Goal: Task Accomplishment & Management: Manage account settings

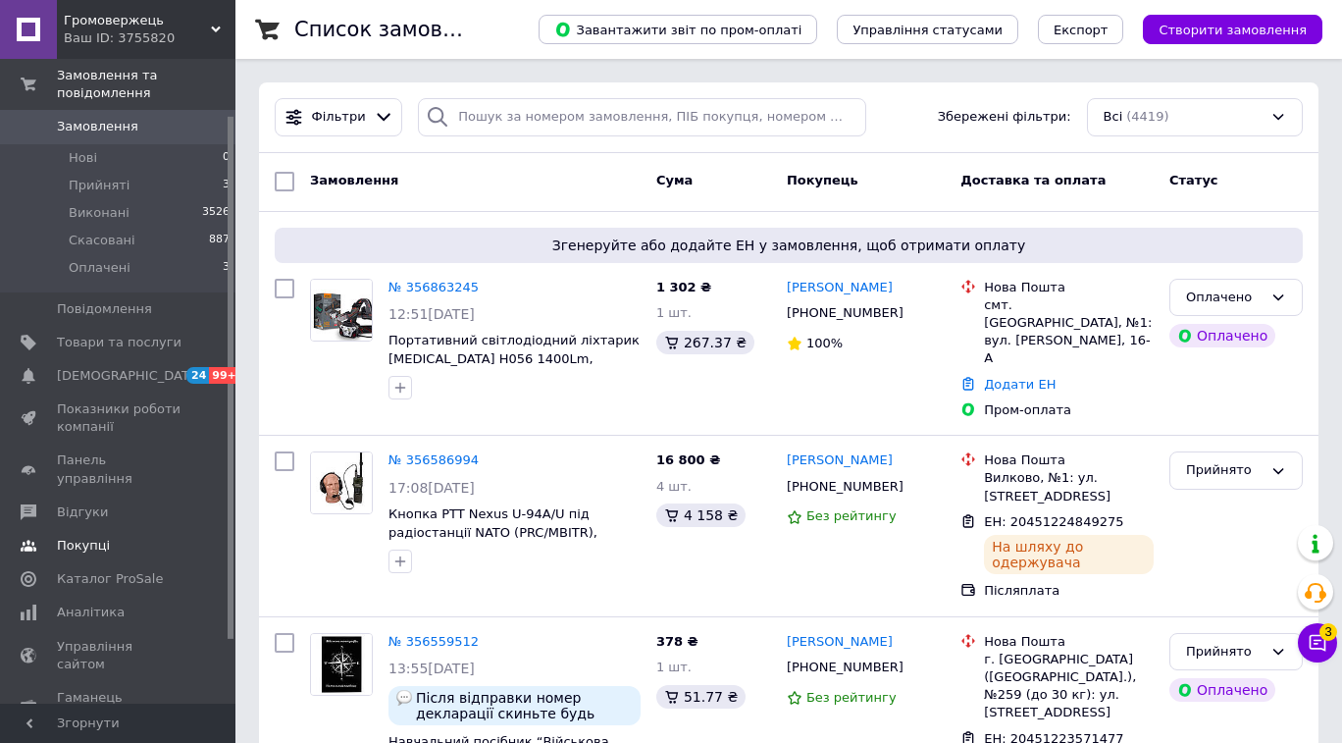
scroll to position [69, 0]
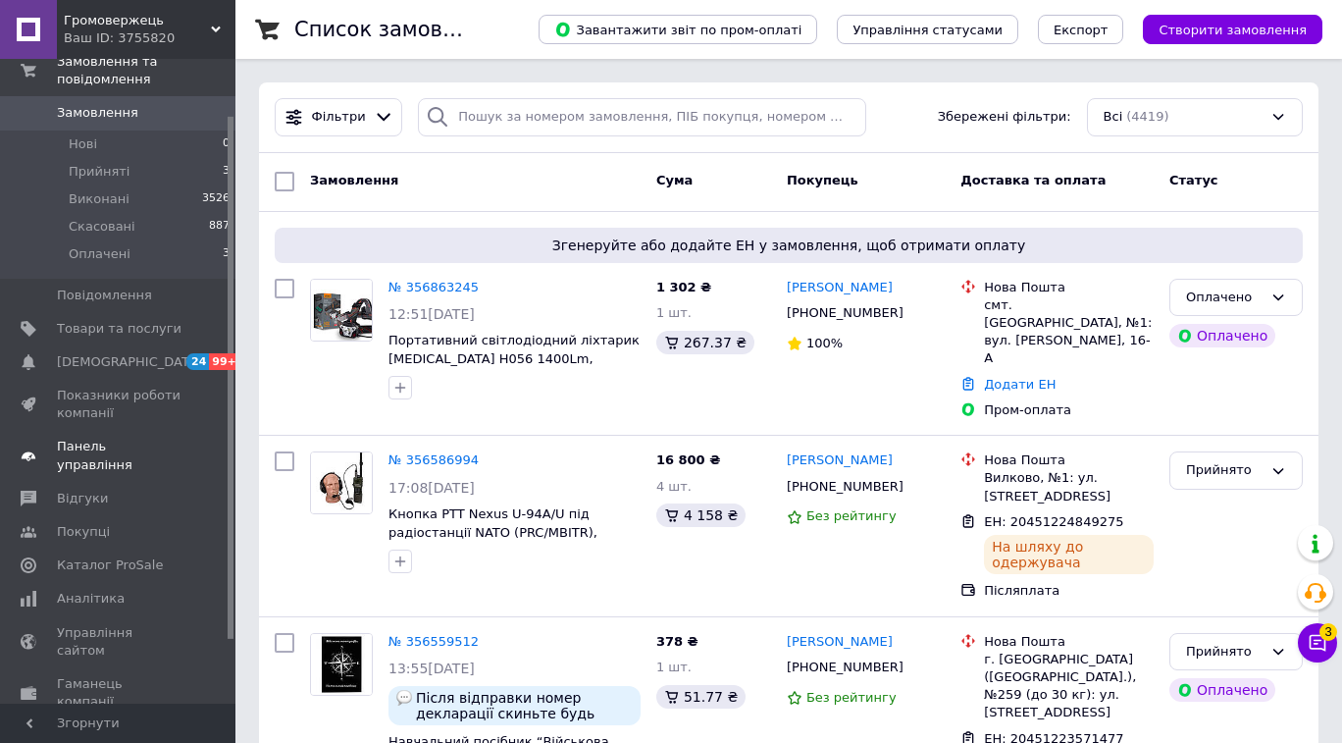
click at [119, 453] on span "Панель управління" at bounding box center [119, 455] width 125 height 35
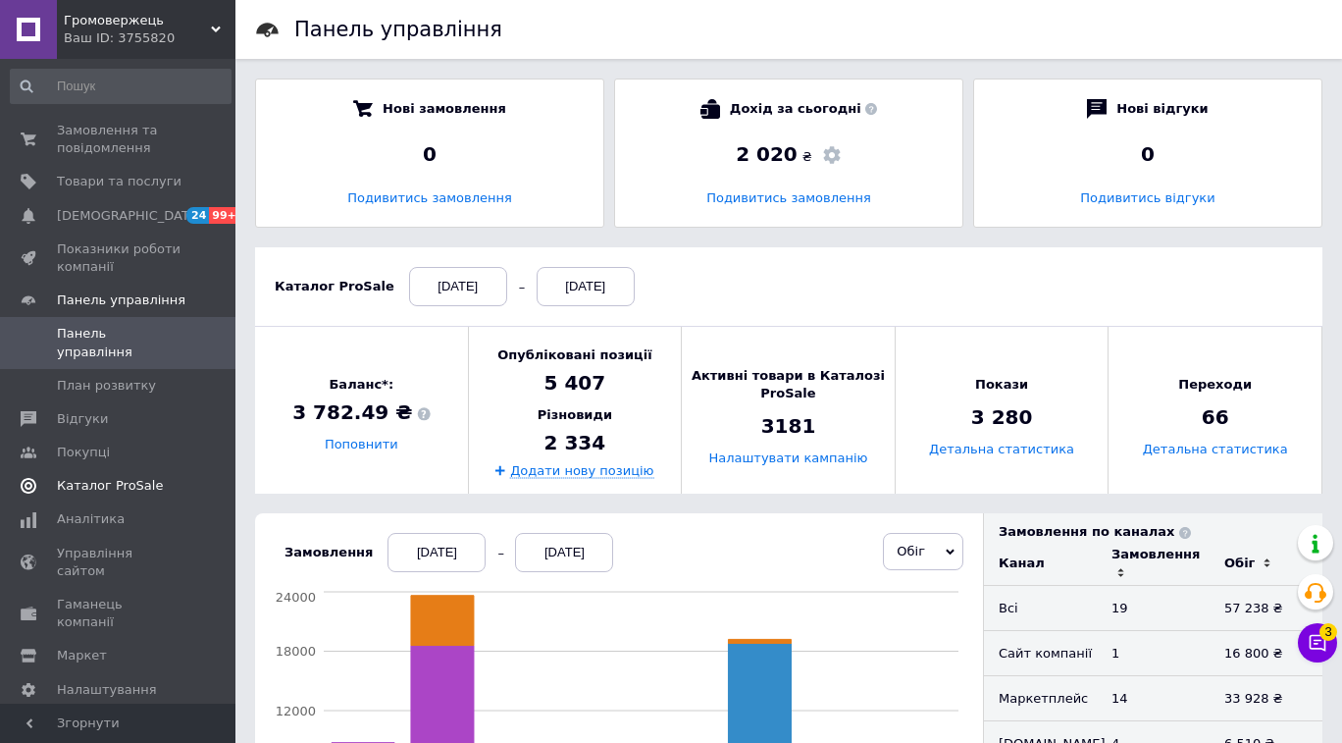
click at [91, 477] on span "Каталог ProSale" at bounding box center [110, 486] width 106 height 18
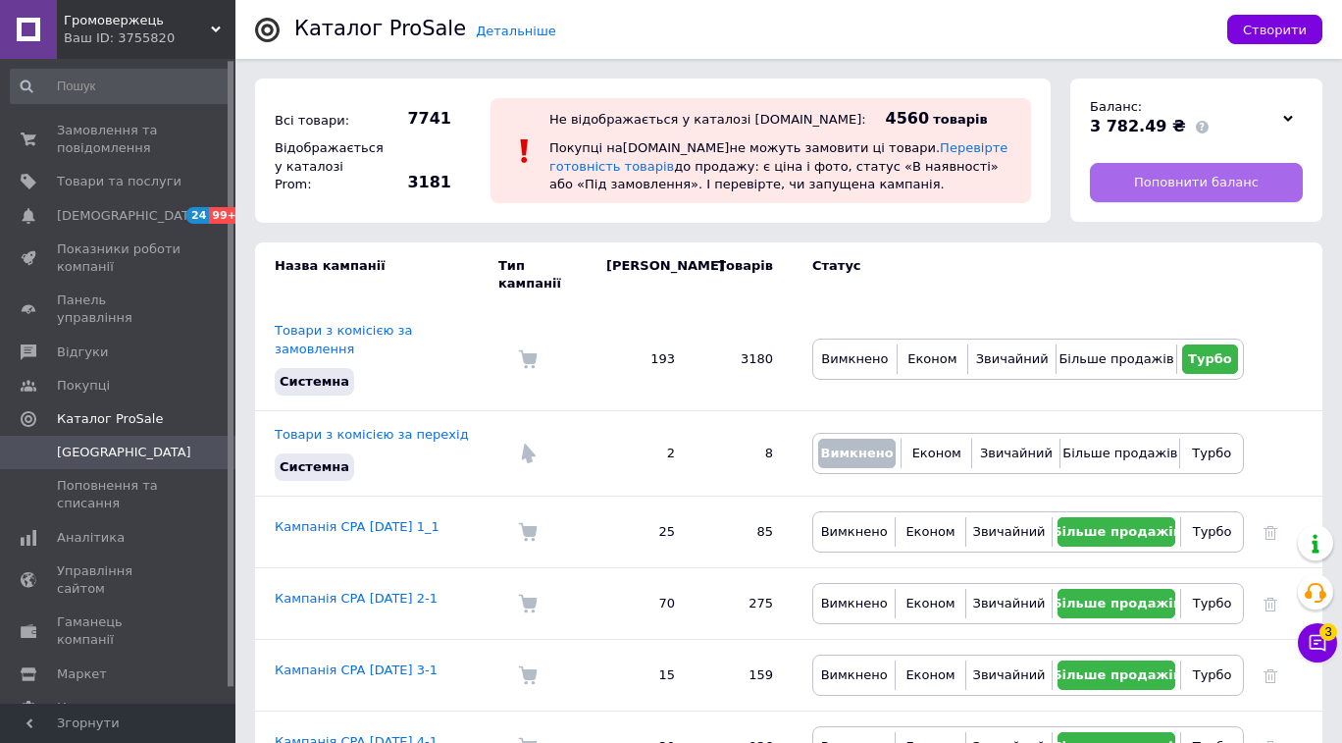
click at [1173, 174] on span "Поповнити баланс" at bounding box center [1196, 183] width 125 height 18
click at [88, 443] on span "[GEOGRAPHIC_DATA]" at bounding box center [124, 452] width 134 height 18
click at [163, 409] on link "Каталог ProSale" at bounding box center [120, 418] width 241 height 33
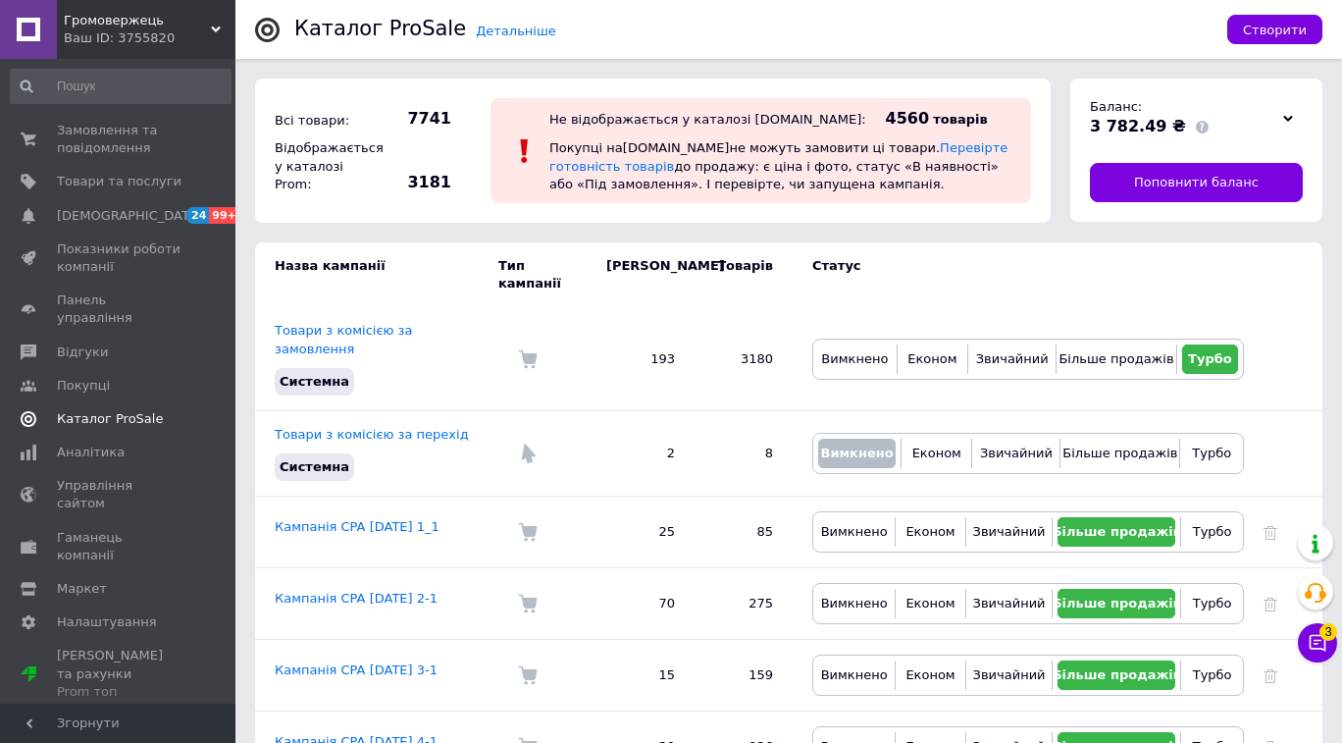
click at [163, 410] on span "Каталог ProSale" at bounding box center [119, 419] width 125 height 18
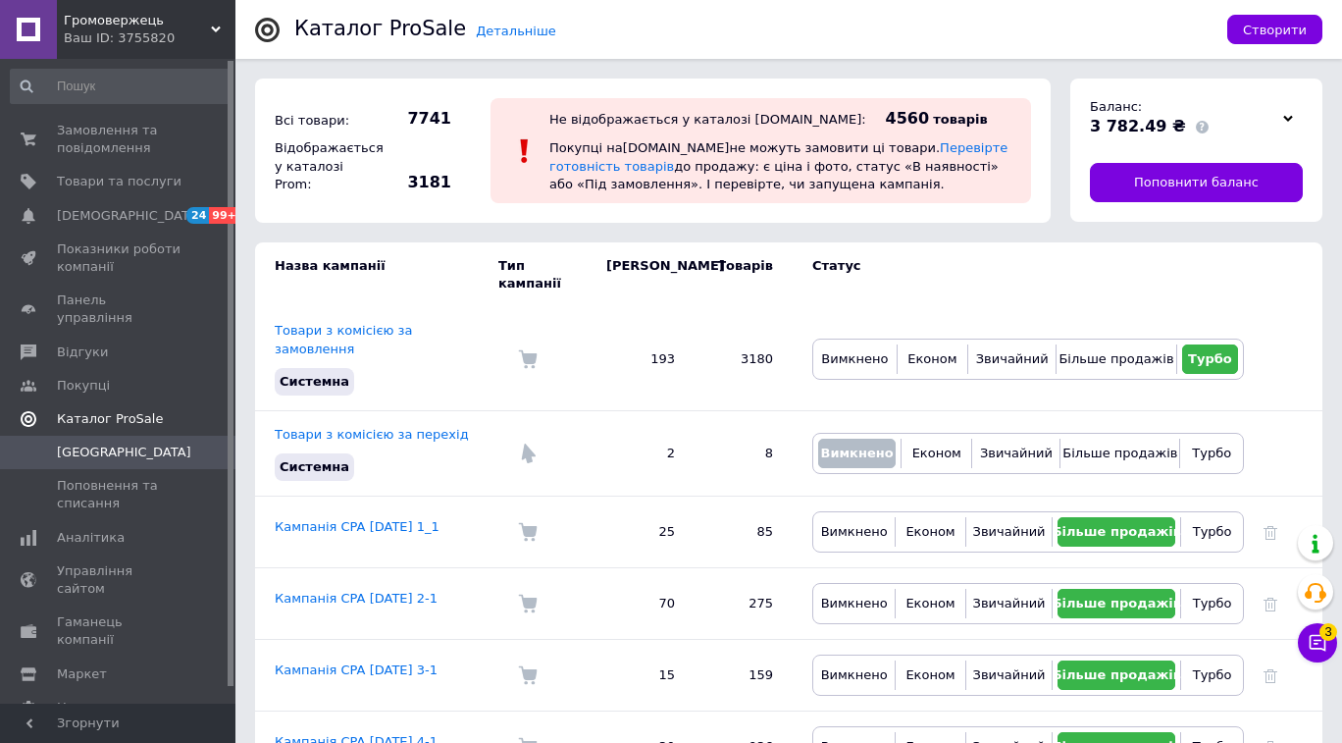
click at [161, 410] on span "Каталог ProSale" at bounding box center [146, 419] width 179 height 18
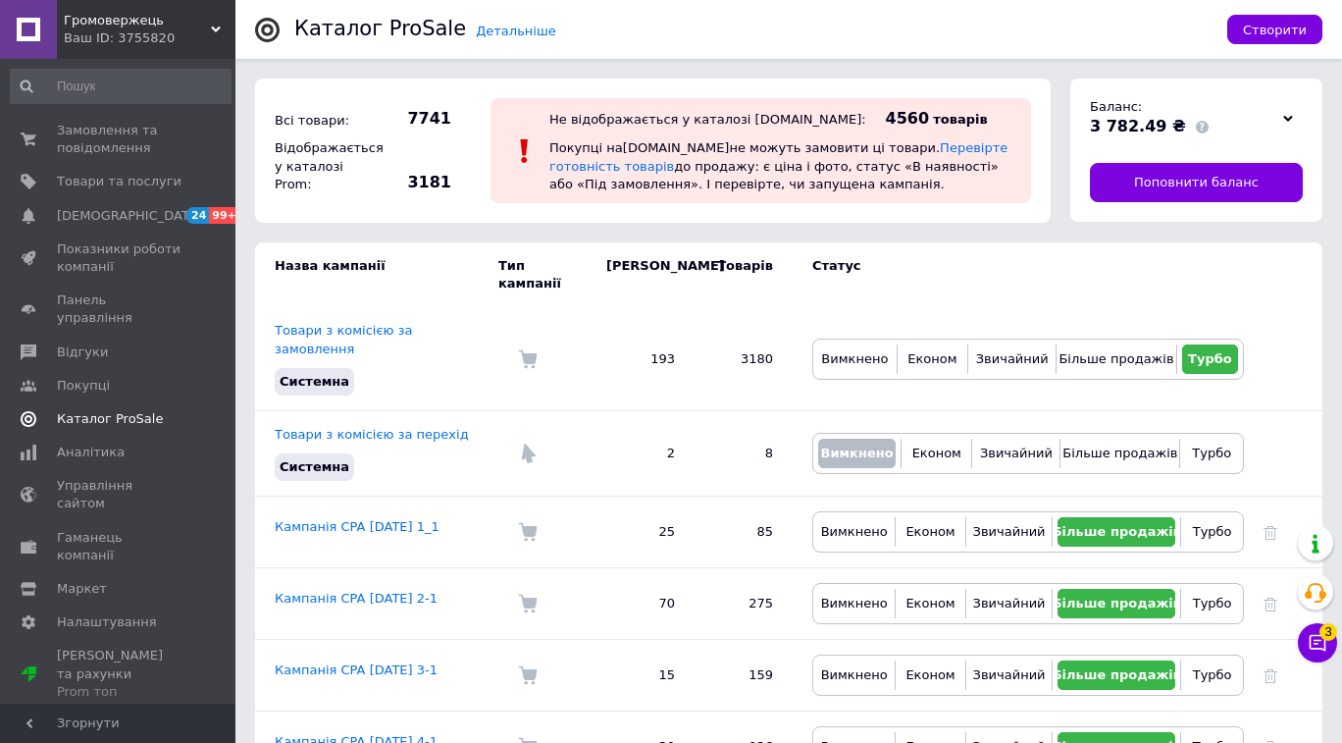
click at [161, 410] on span "Каталог ProSale" at bounding box center [119, 419] width 125 height 18
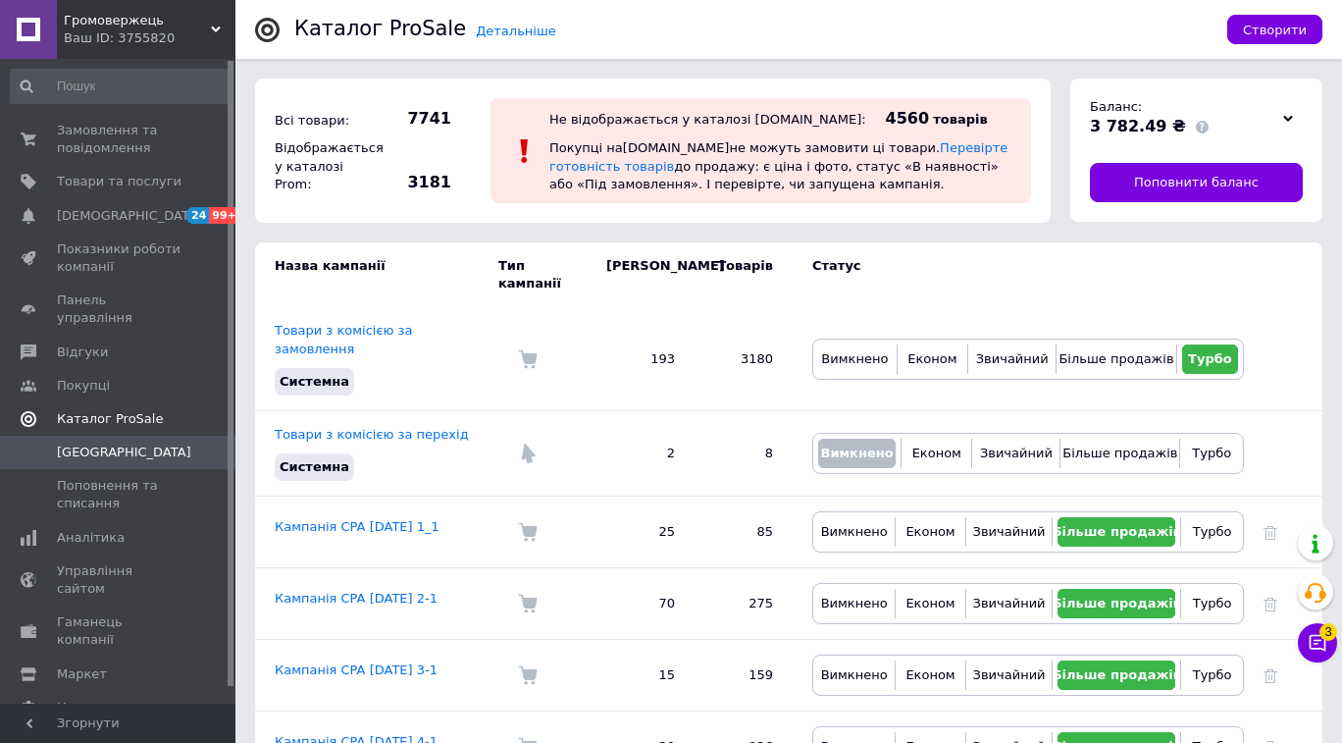
click at [114, 402] on link "Каталог ProSale" at bounding box center [120, 418] width 241 height 33
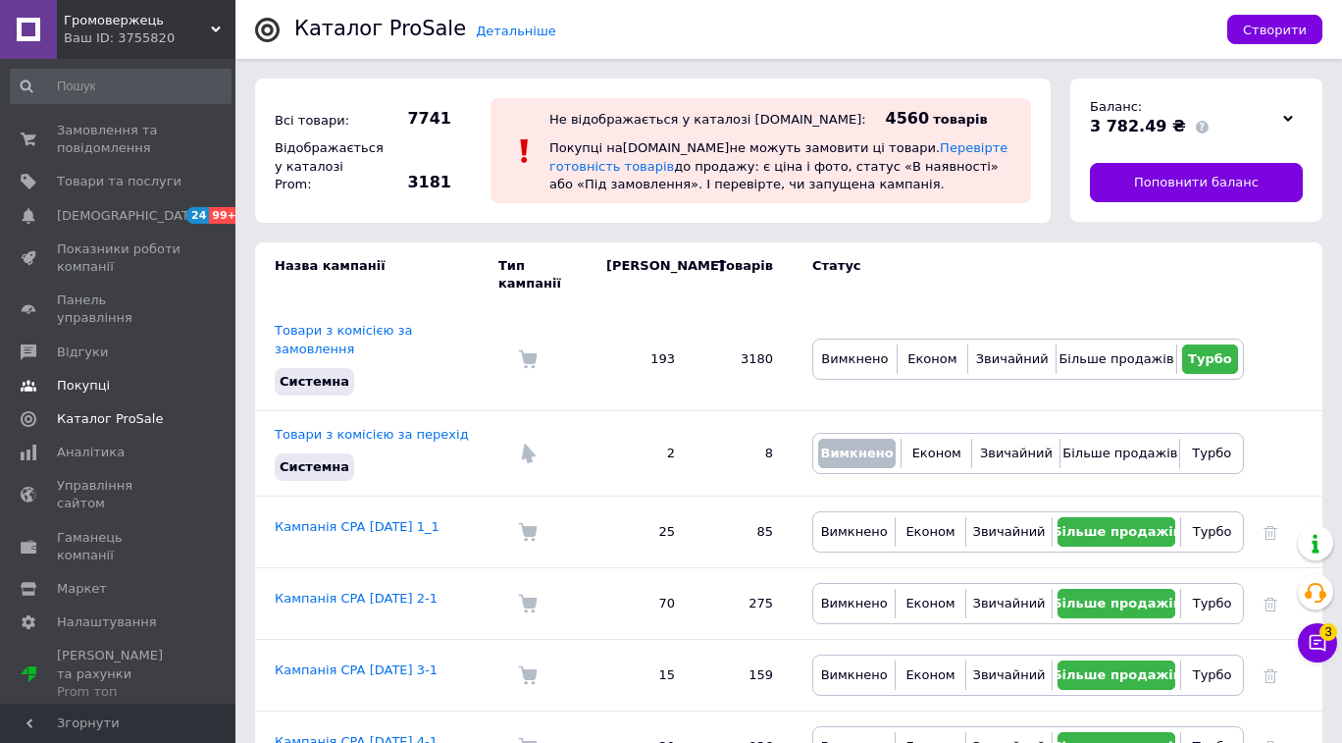
click at [108, 381] on link "Покупці" at bounding box center [120, 385] width 241 height 33
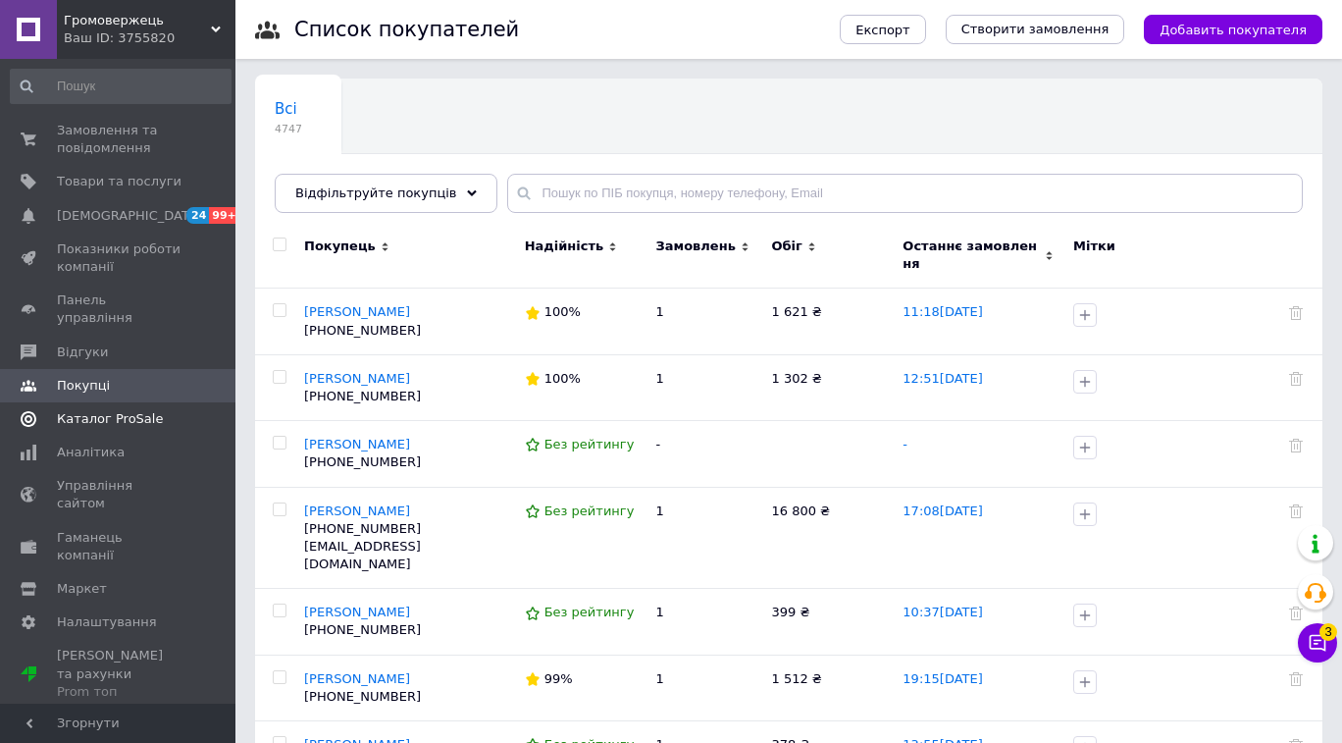
click at [102, 402] on link "Каталог ProSale" at bounding box center [120, 418] width 241 height 33
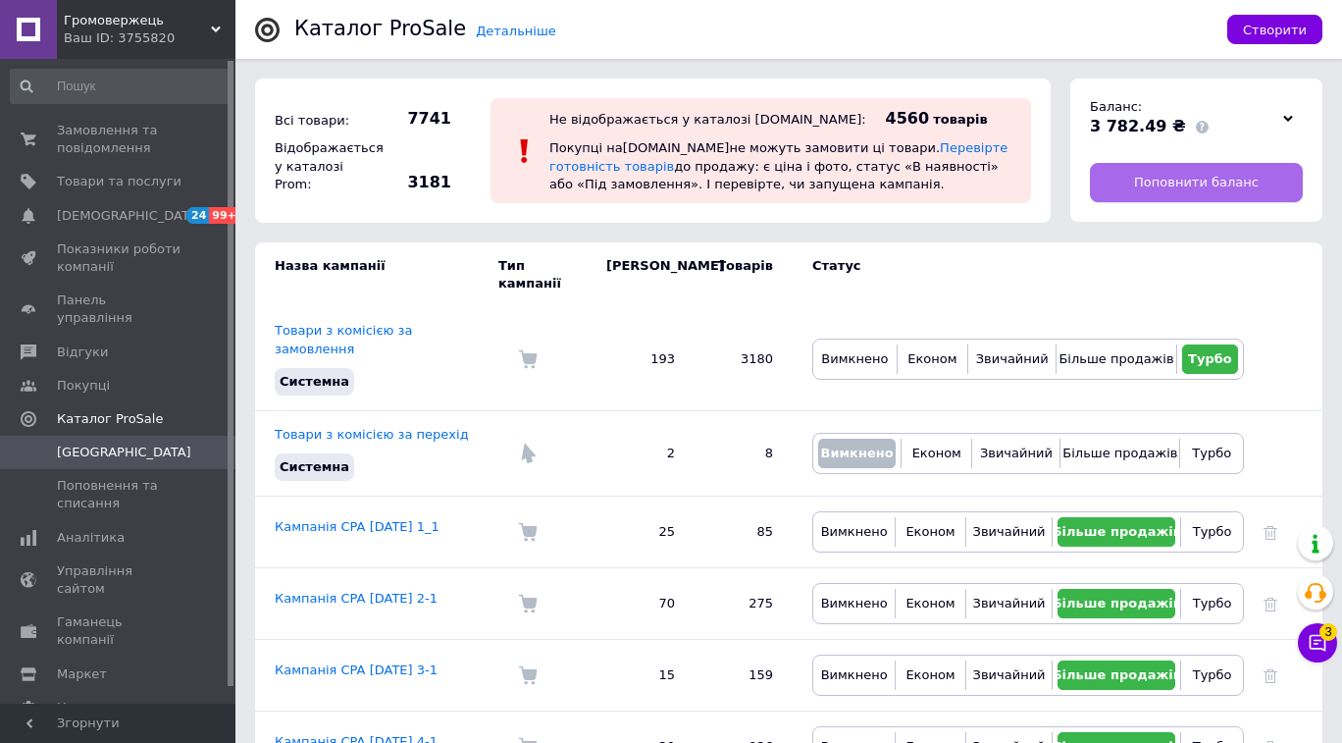
click at [1192, 178] on span "Поповнити баланс" at bounding box center [1196, 183] width 125 height 18
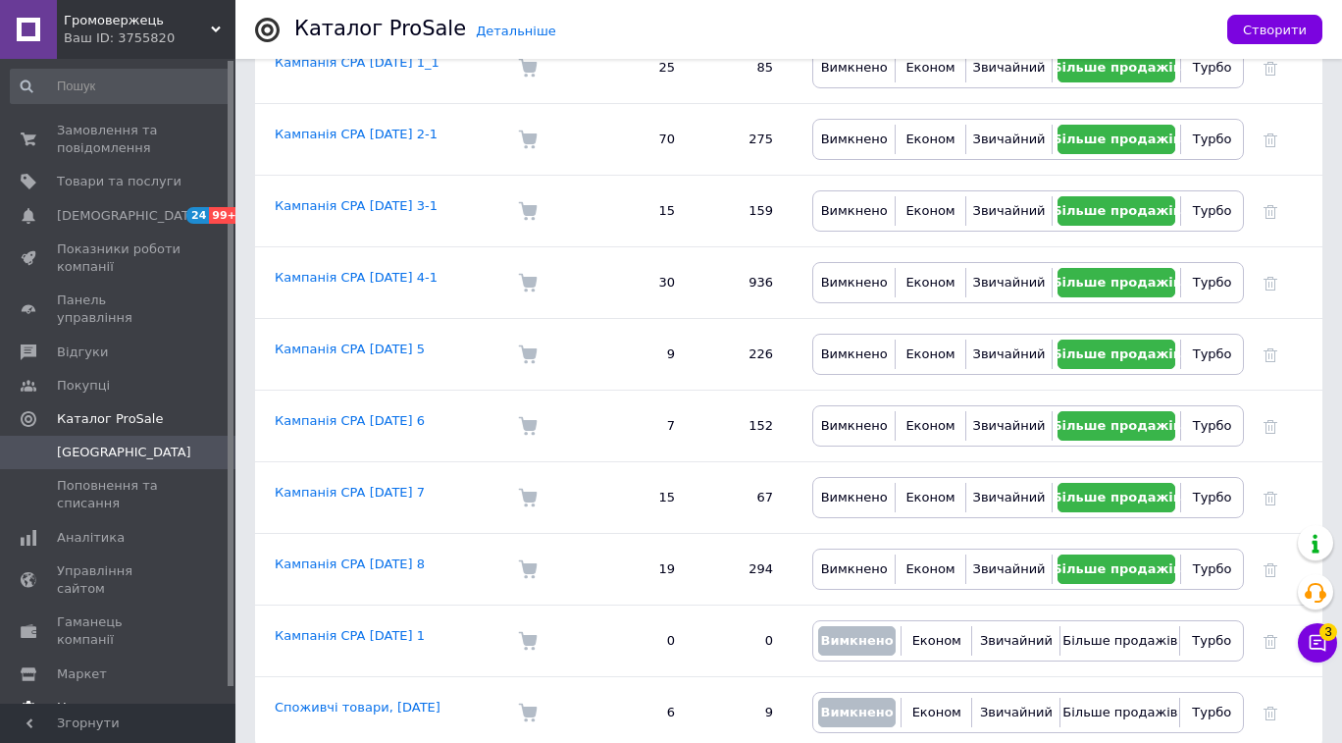
scroll to position [18, 0]
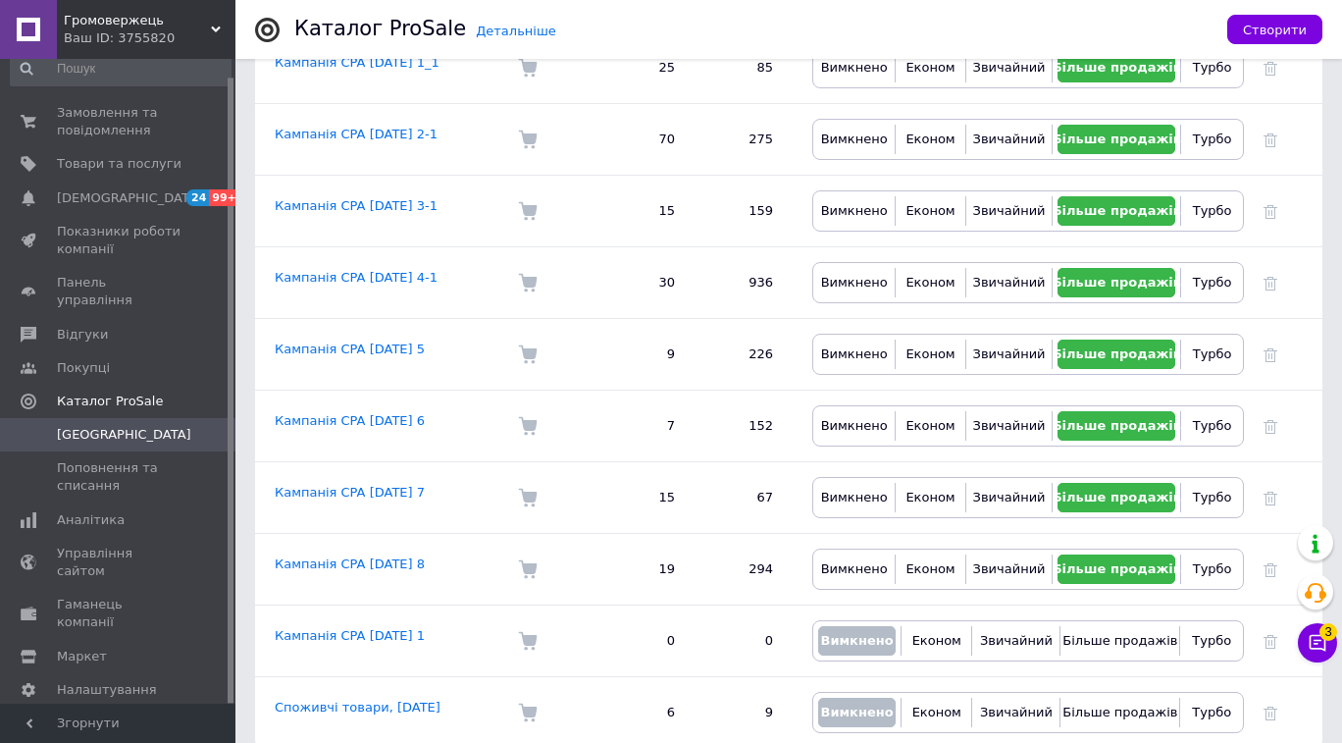
click at [131, 714] on span "[PERSON_NAME] та рахунки Prom топ" at bounding box center [119, 741] width 125 height 54
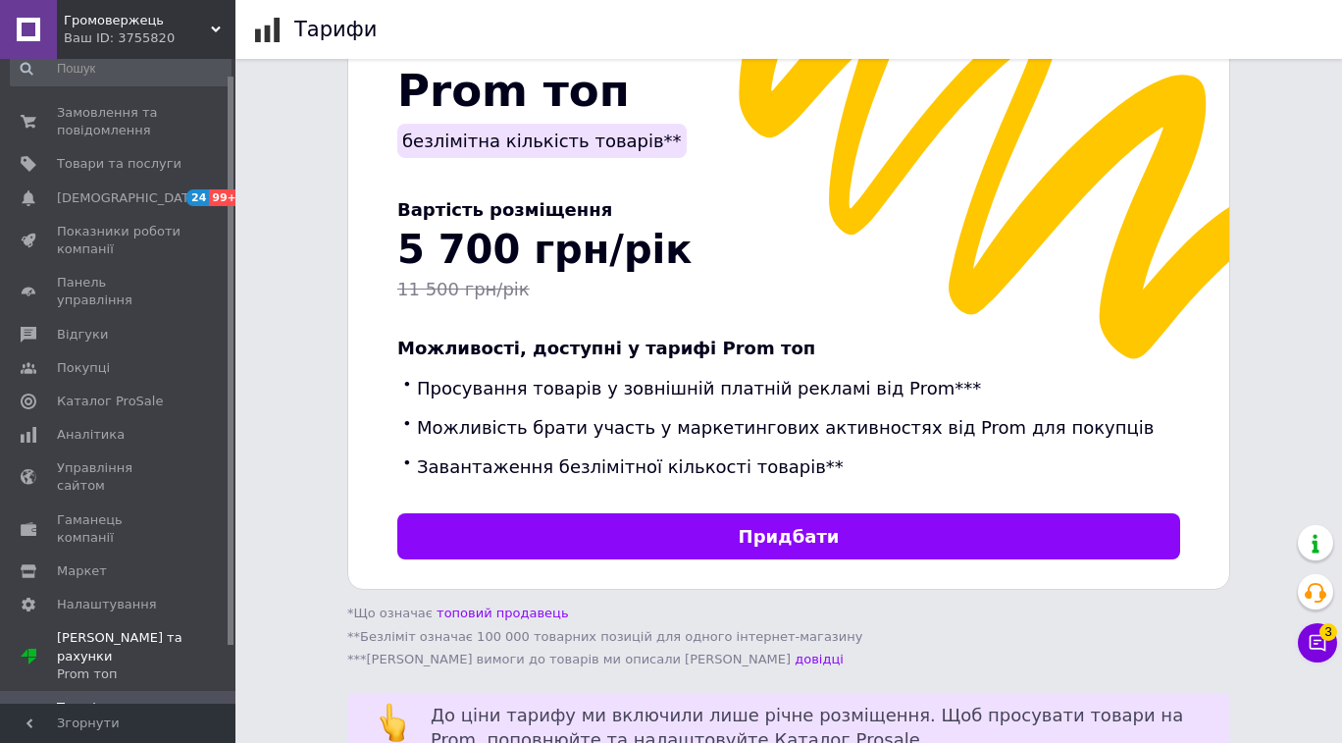
scroll to position [457, 0]
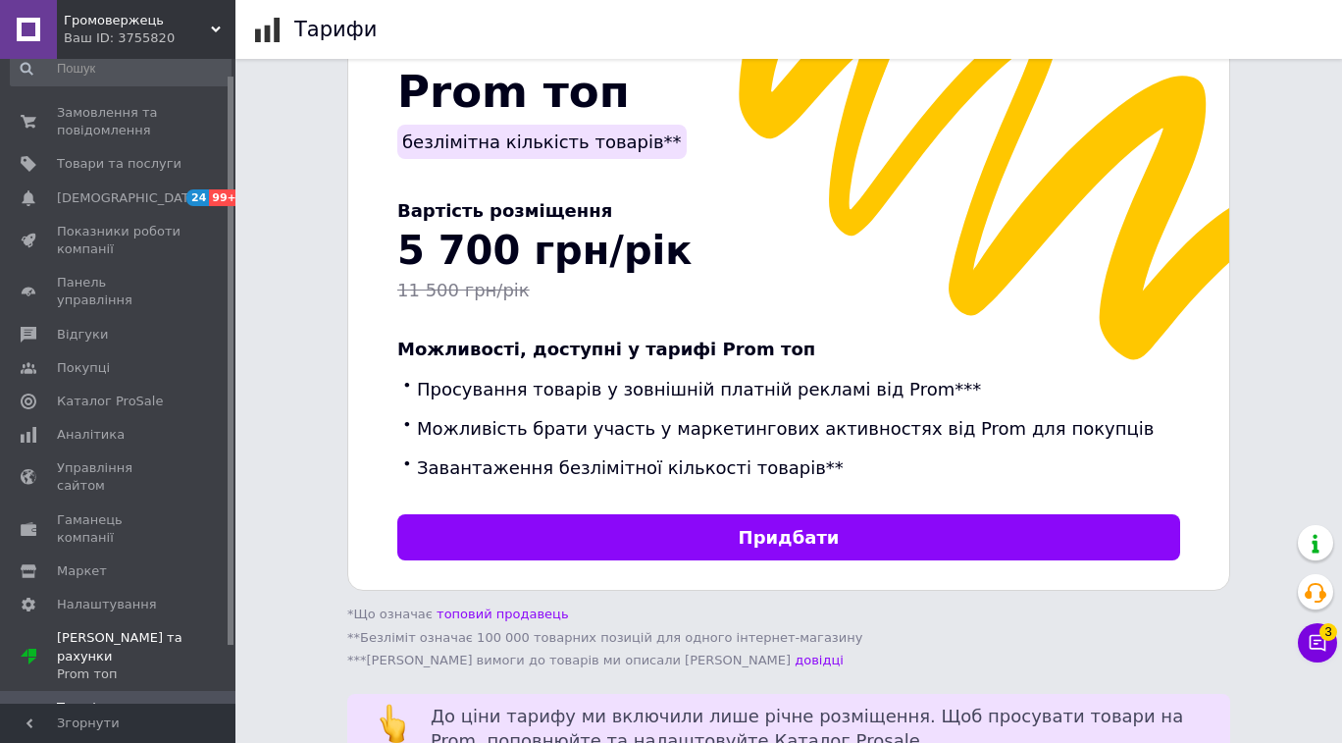
click at [399, 228] on span "5 700 грн/рік" at bounding box center [544, 250] width 294 height 45
click at [398, 228] on span "5 700 грн/рік" at bounding box center [544, 250] width 294 height 45
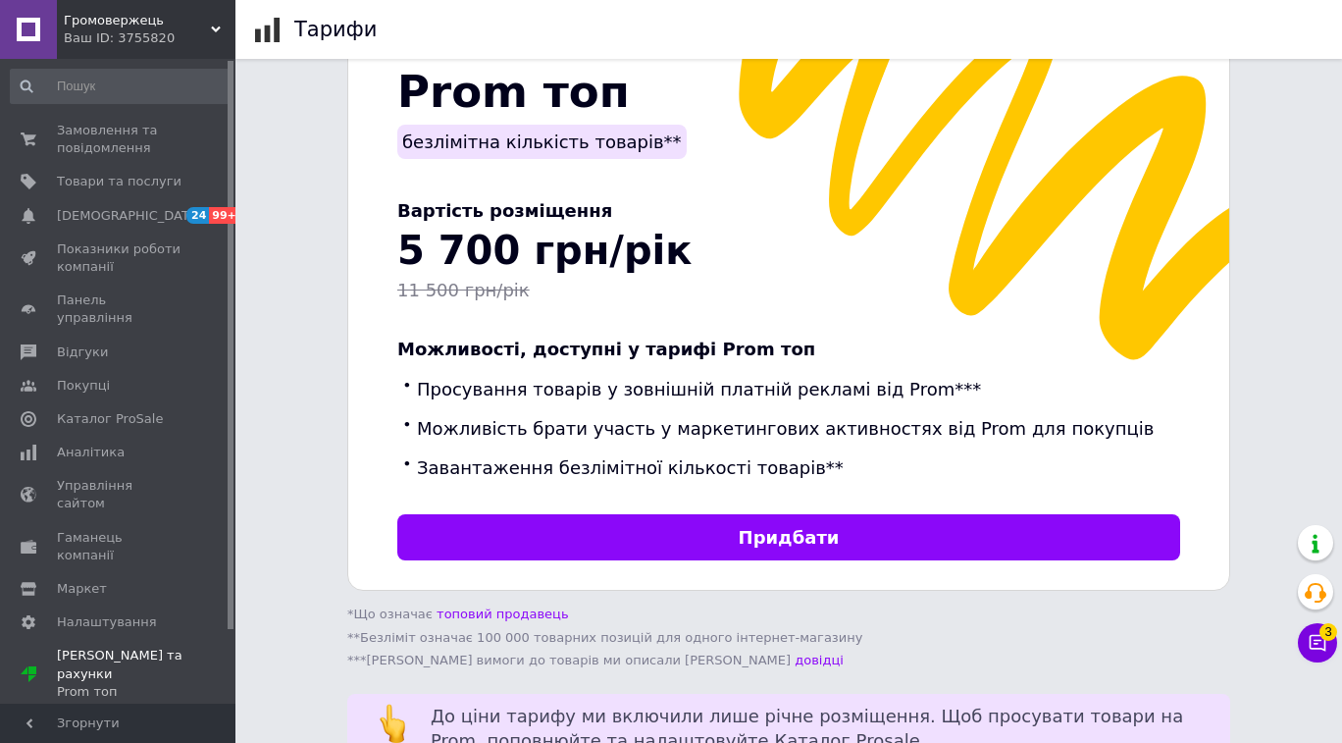
click at [115, 32] on div "Ваш ID: 3755820" at bounding box center [150, 38] width 172 height 18
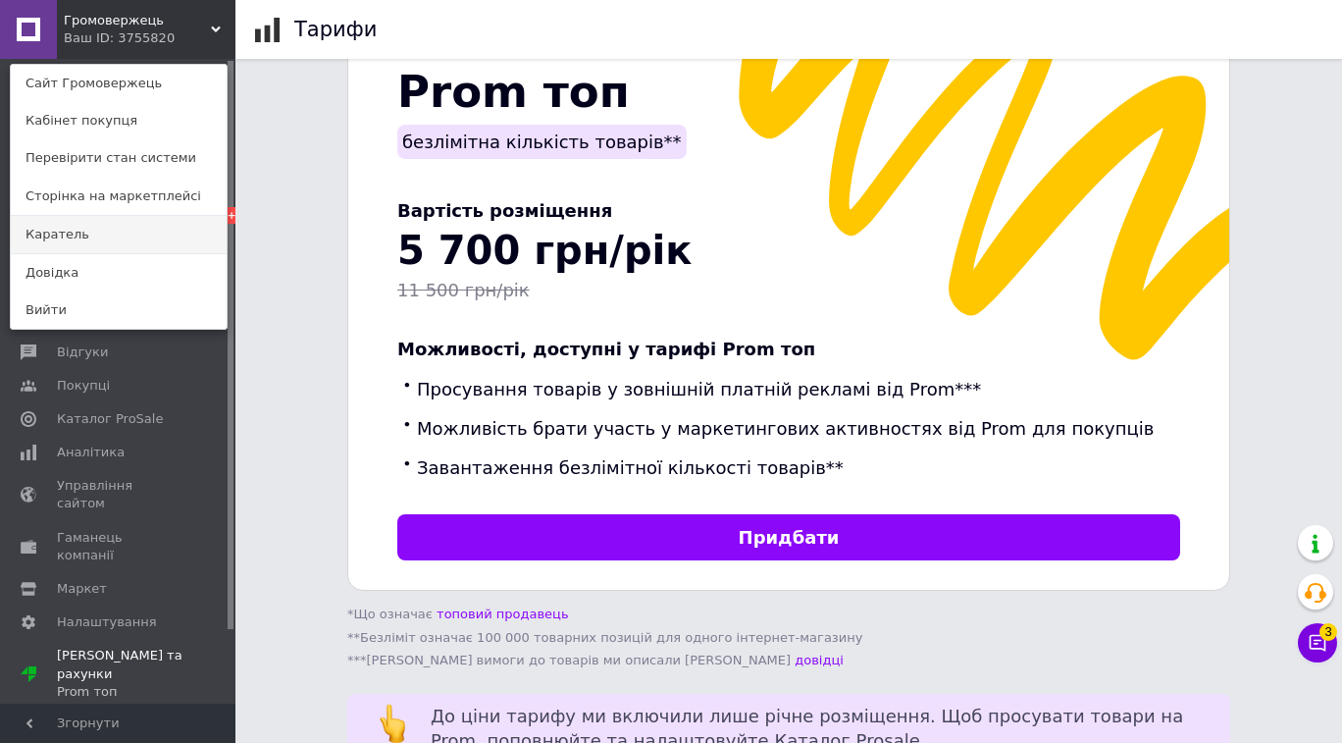
click at [90, 240] on link "Каратель" at bounding box center [119, 234] width 216 height 37
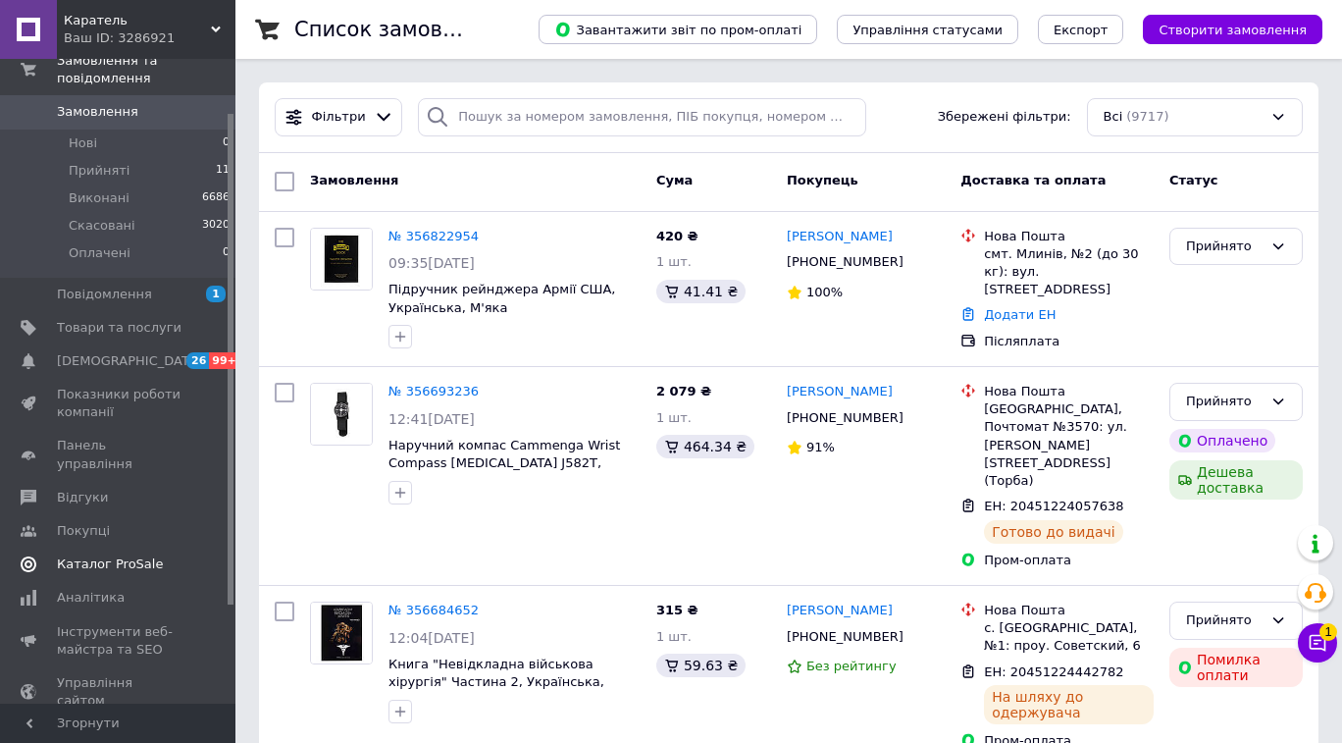
click at [102, 555] on span "Каталог ProSale" at bounding box center [110, 564] width 106 height 18
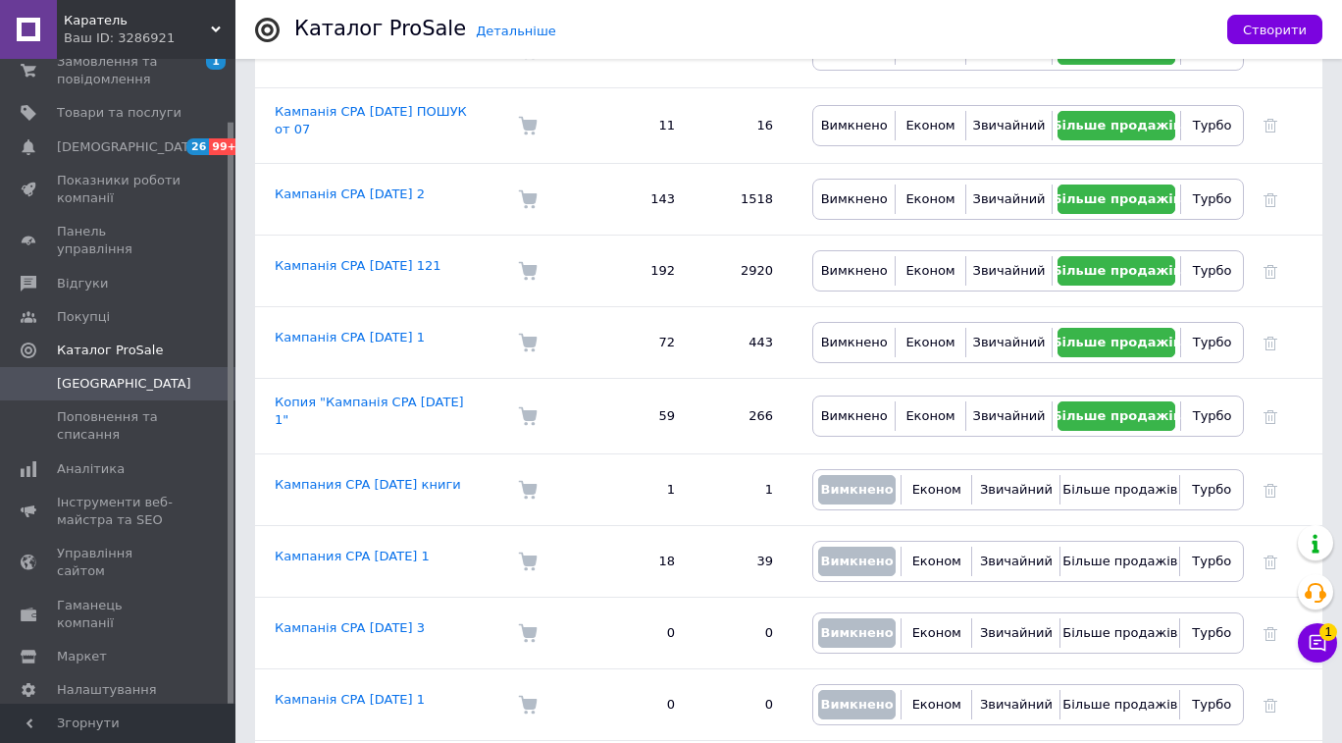
scroll to position [629, 0]
